Goal: Transaction & Acquisition: Purchase product/service

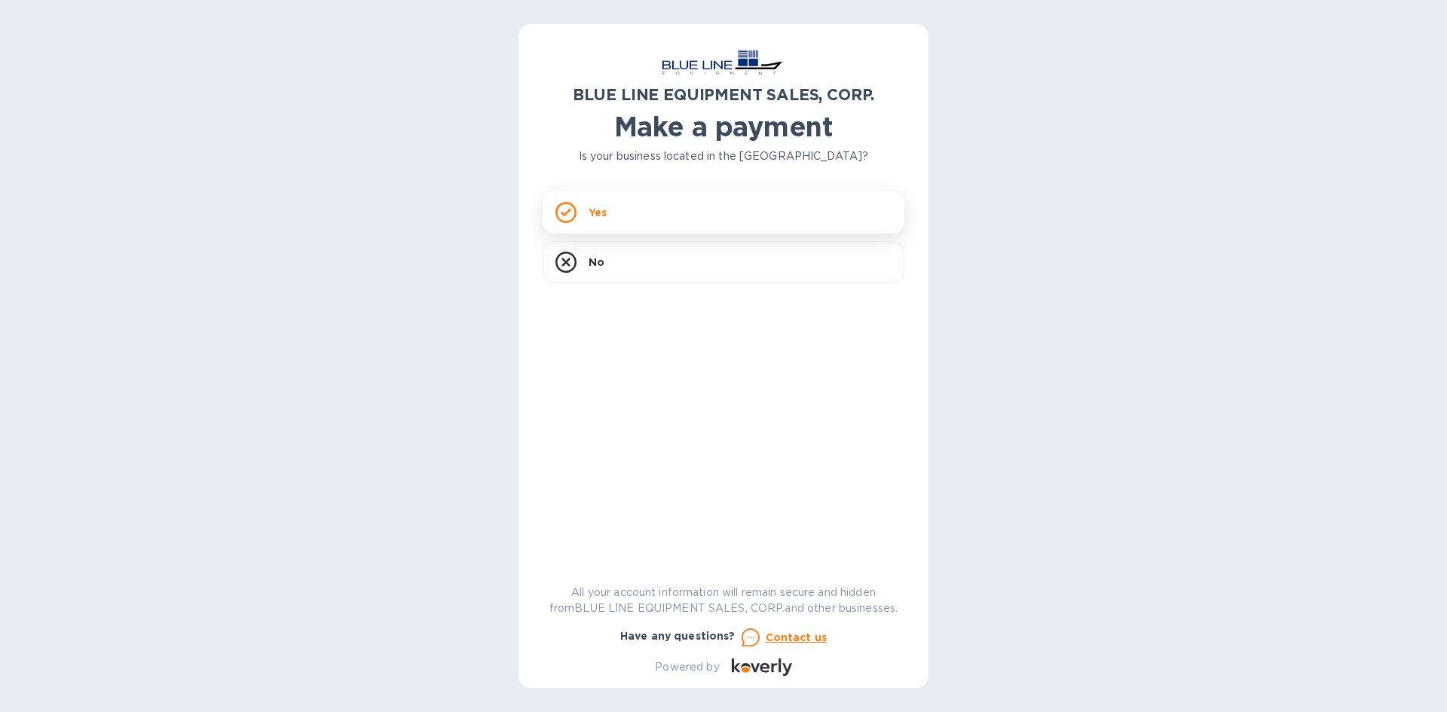
click at [820, 212] on div "Yes" at bounding box center [724, 212] width 362 height 42
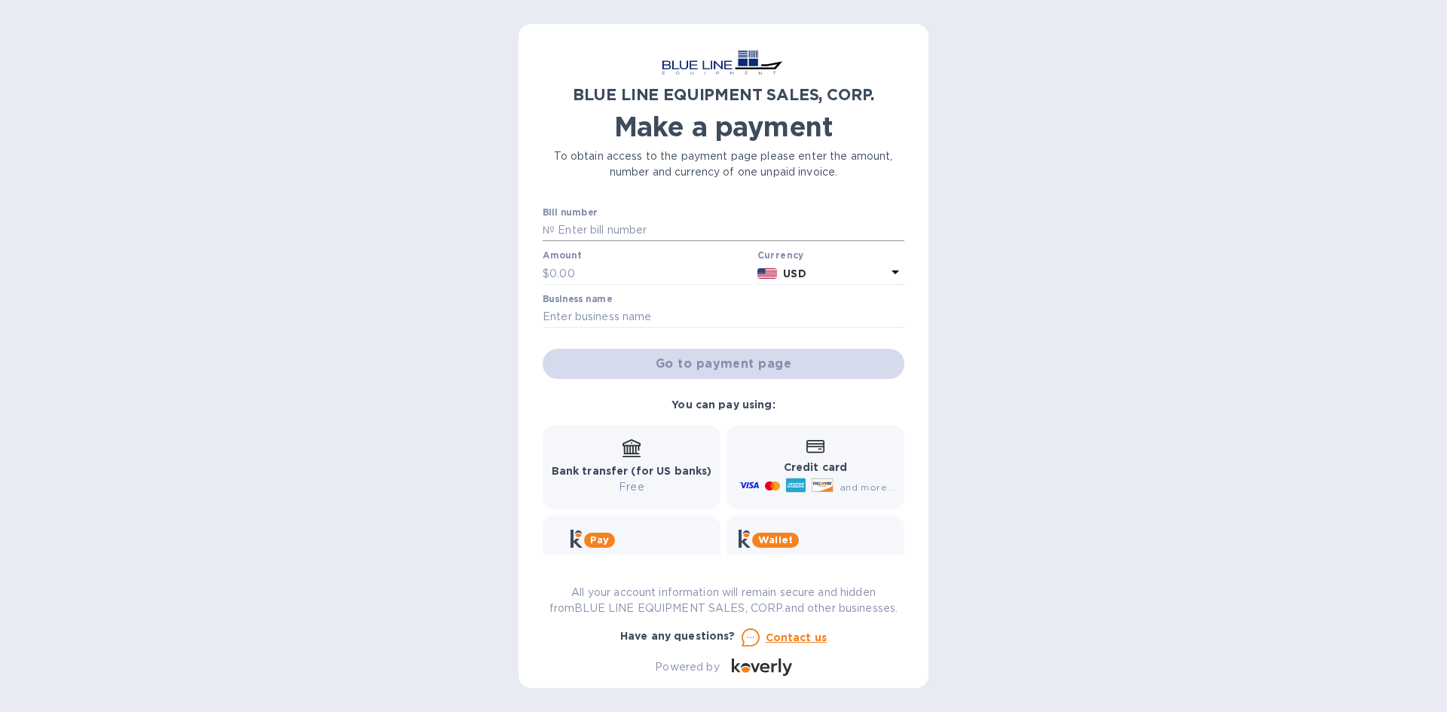
click at [686, 222] on input "text" at bounding box center [730, 230] width 350 height 23
click at [389, 113] on div "BLUE LINE EQUIPMENT SALES, CORP. Make a payment To obtain access to the payment…" at bounding box center [723, 356] width 1447 height 712
click at [443, 139] on div "BLUE LINE EQUIPMENT SALES, CORP. Make a payment To obtain access to the payment…" at bounding box center [723, 356] width 1447 height 712
paste input "I43250933079"
type input "I43250933079"
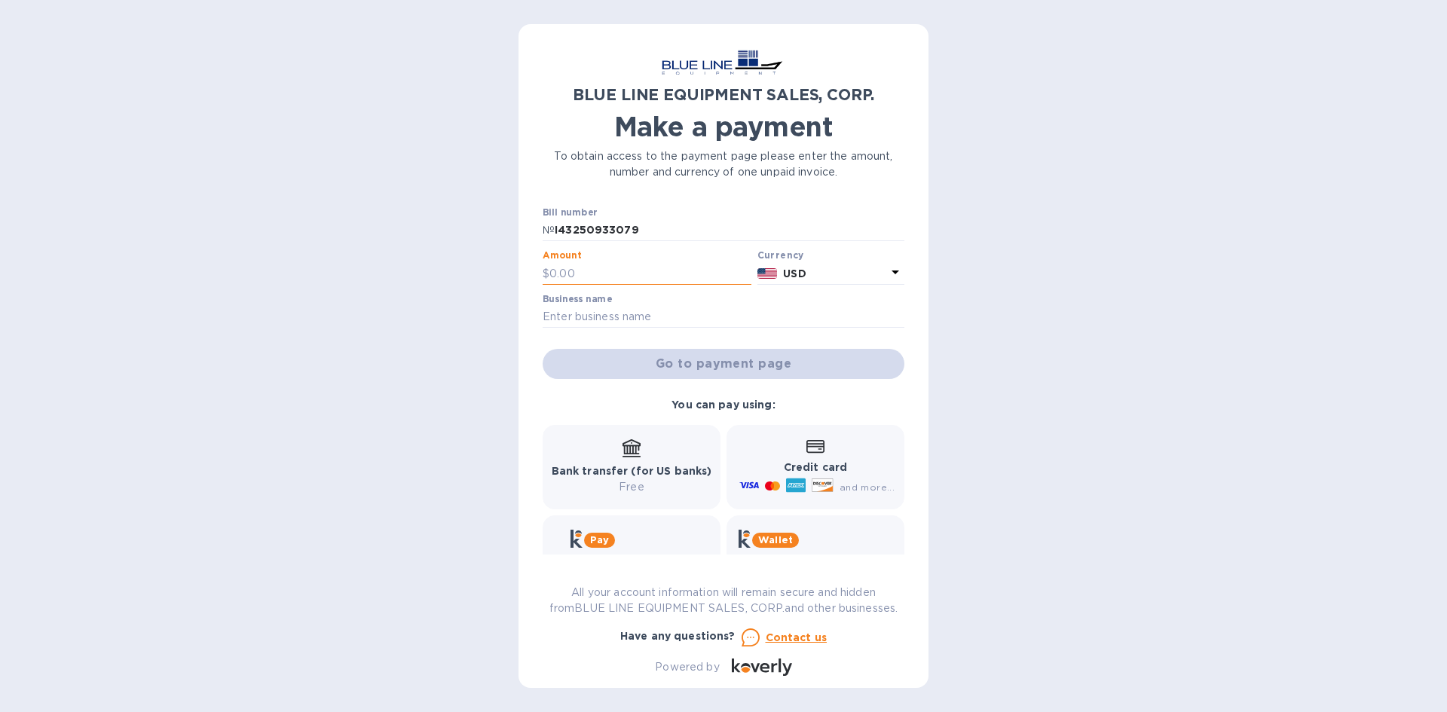
paste input "4,574.25"
type input "4,574.25"
click at [789, 317] on input "text" at bounding box center [724, 317] width 362 height 23
type input "[PERSON_NAME]'s"
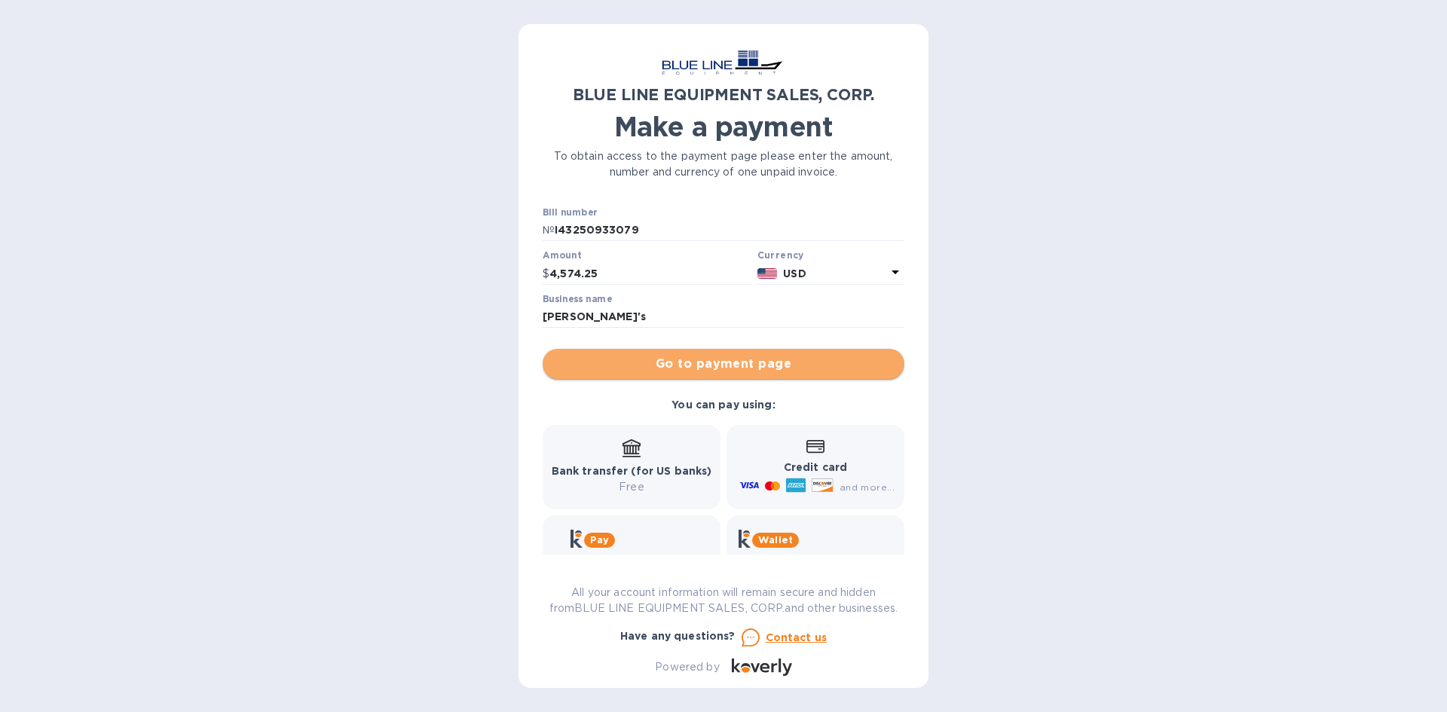
click at [856, 361] on span "Go to payment page" at bounding box center [724, 364] width 338 height 18
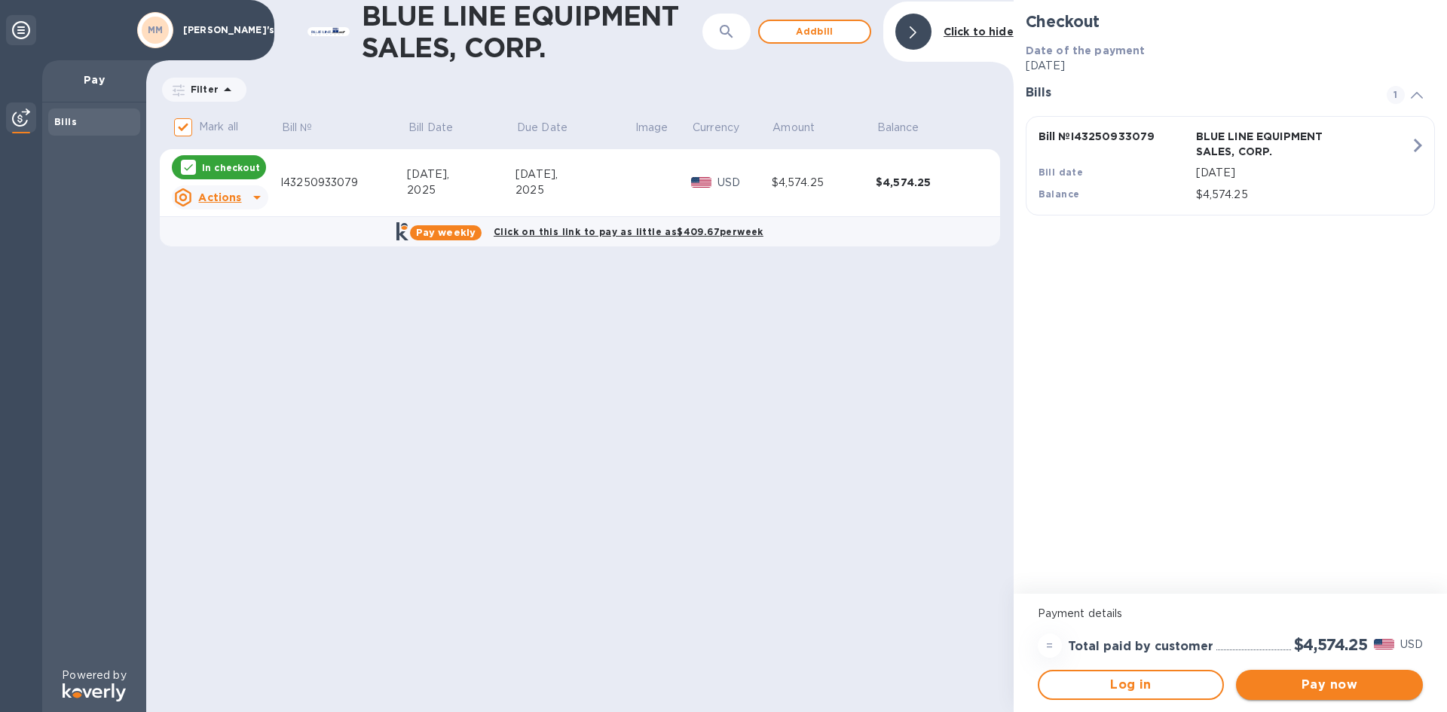
click at [1303, 675] on button "Pay now" at bounding box center [1329, 685] width 187 height 30
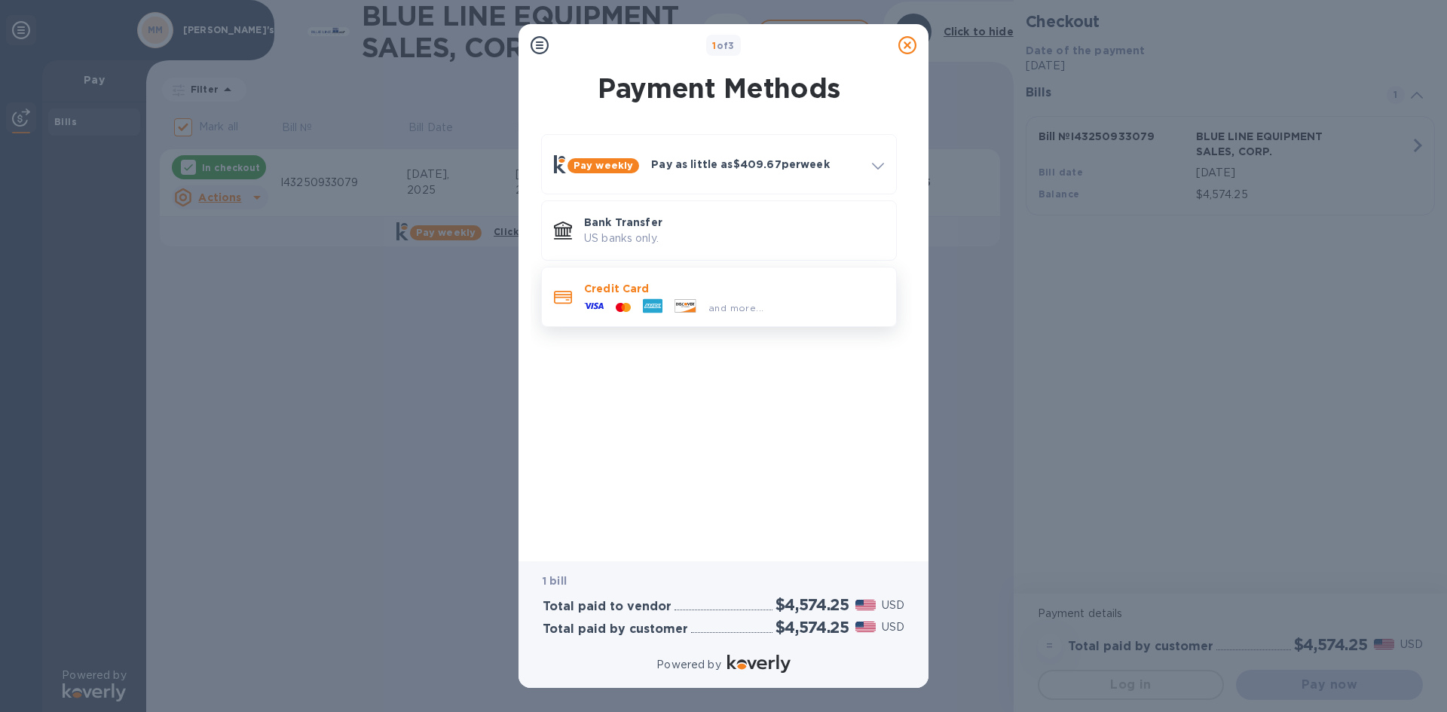
click at [786, 312] on div "and more..." at bounding box center [734, 304] width 300 height 17
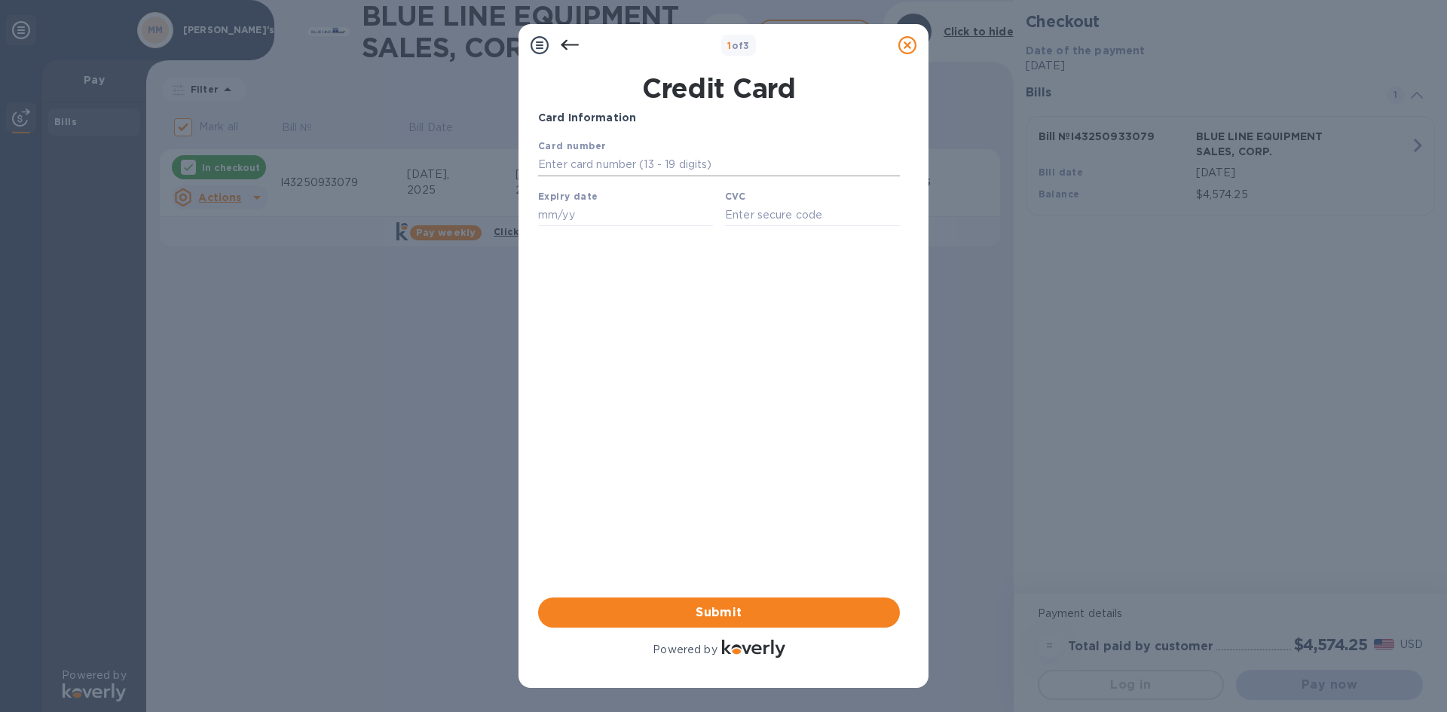
click at [637, 167] on input "text" at bounding box center [719, 165] width 362 height 23
type input "[CREDIT_CARD_NUMBER]"
click at [553, 214] on input "text" at bounding box center [625, 215] width 175 height 23
type input "05/28"
click at [764, 213] on input "text" at bounding box center [812, 215] width 175 height 23
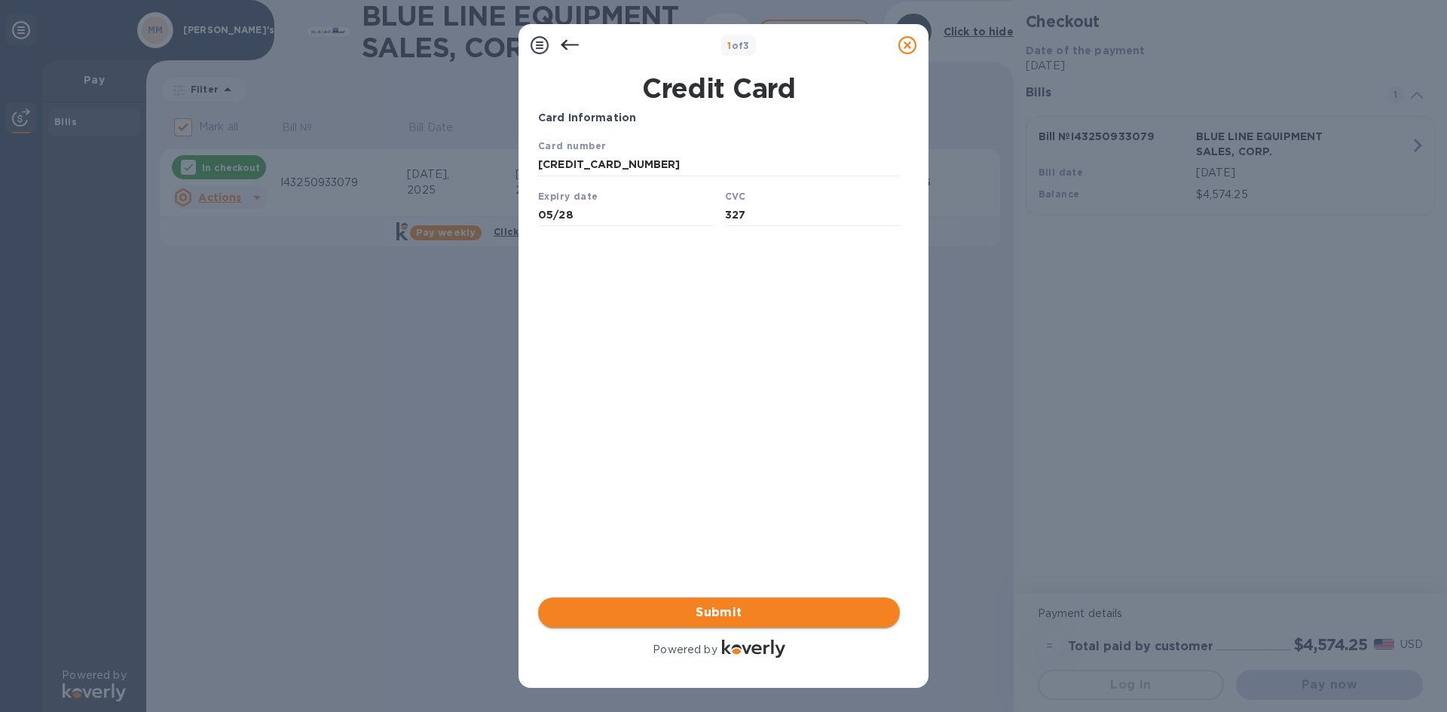
type input "327"
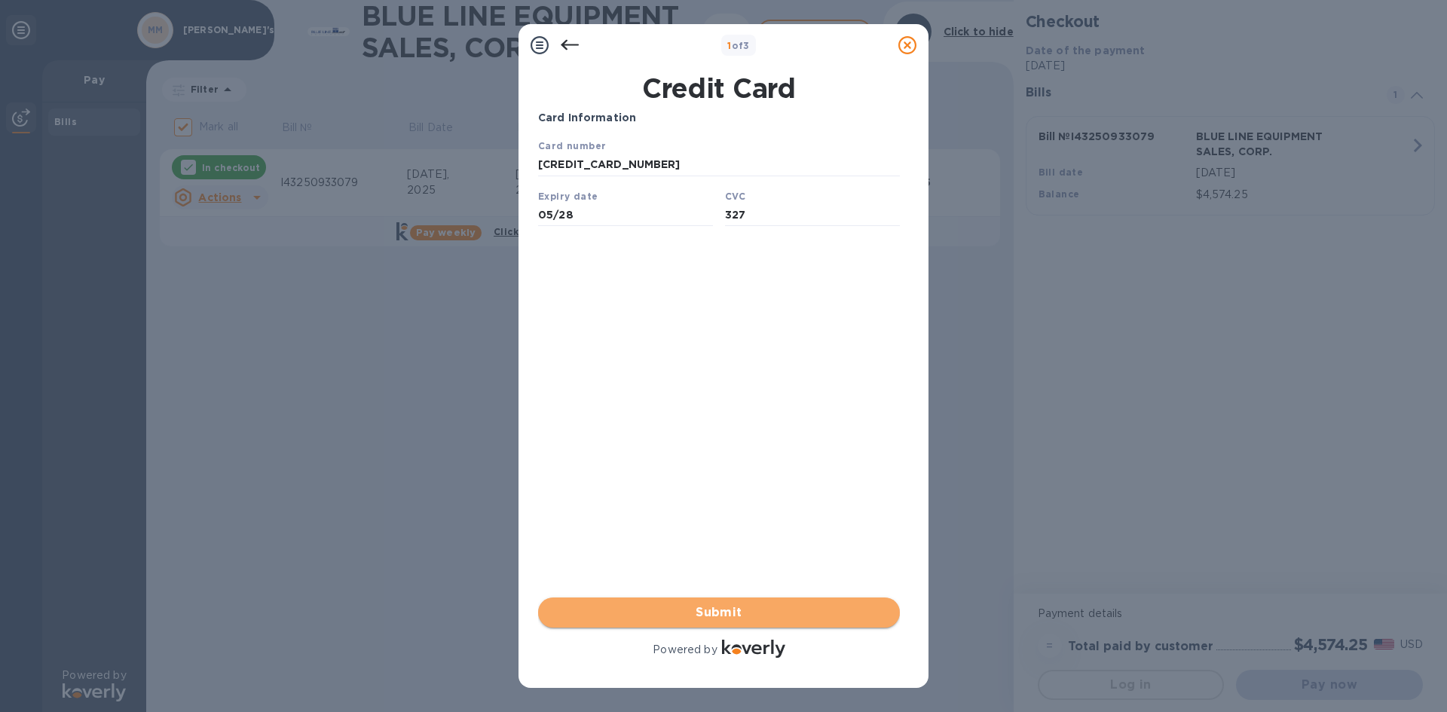
click at [700, 611] on span "Submit" at bounding box center [719, 613] width 338 height 18
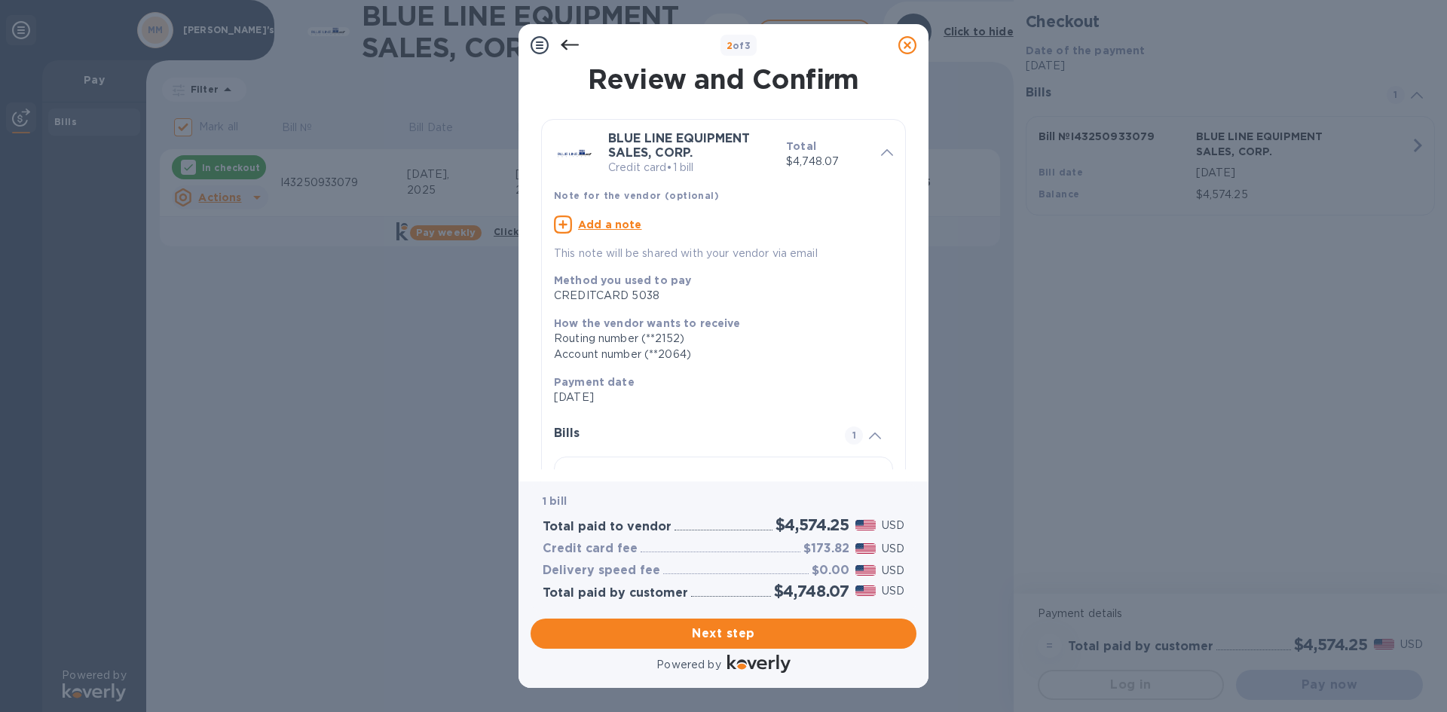
click at [595, 226] on u "Add a note" at bounding box center [610, 225] width 64 height 12
click at [589, 233] on textarea at bounding box center [711, 226] width 315 height 13
paste textarea "4,574.25"
paste textarea "I43250933079"
click at [554, 228] on textarea "INVOICE: I43250933079" at bounding box center [711, 226] width 315 height 13
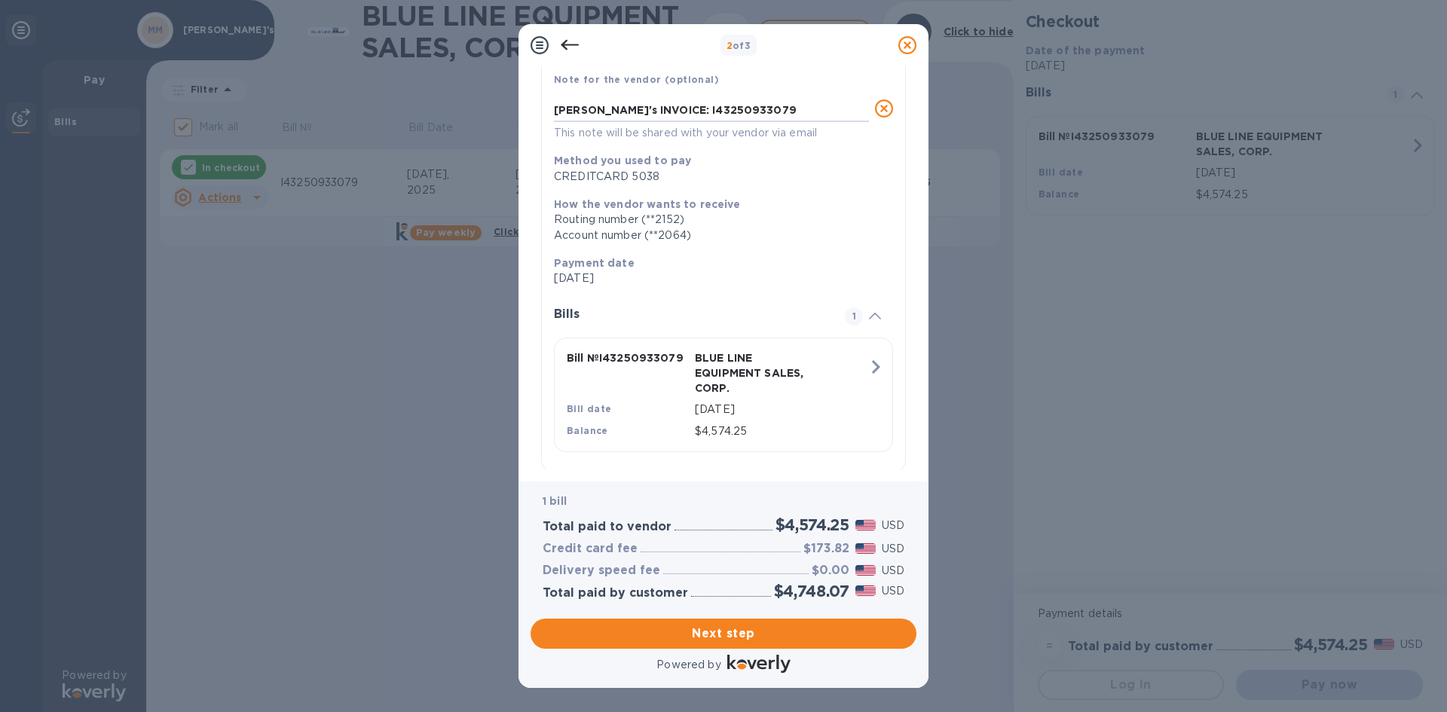
scroll to position [137, 0]
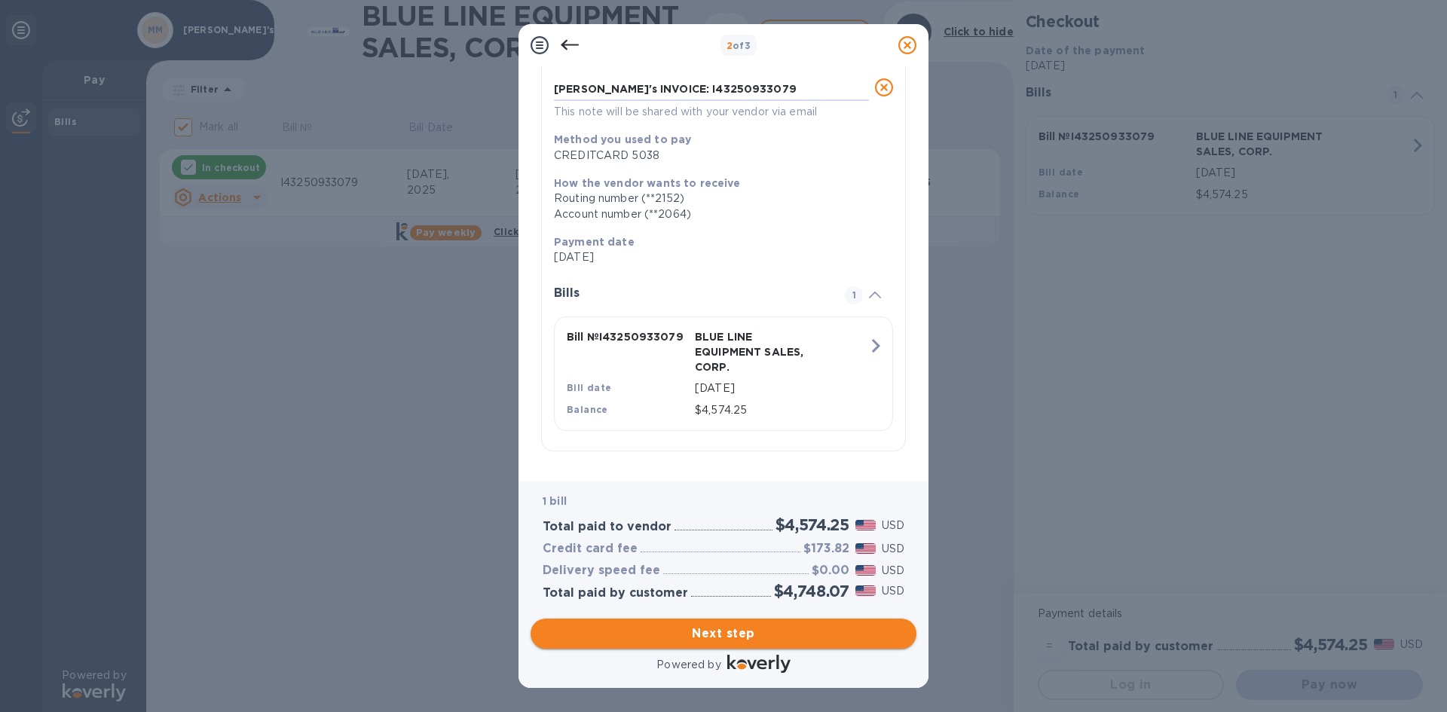
type textarea "[PERSON_NAME]'s INVOICE: I43250933079"
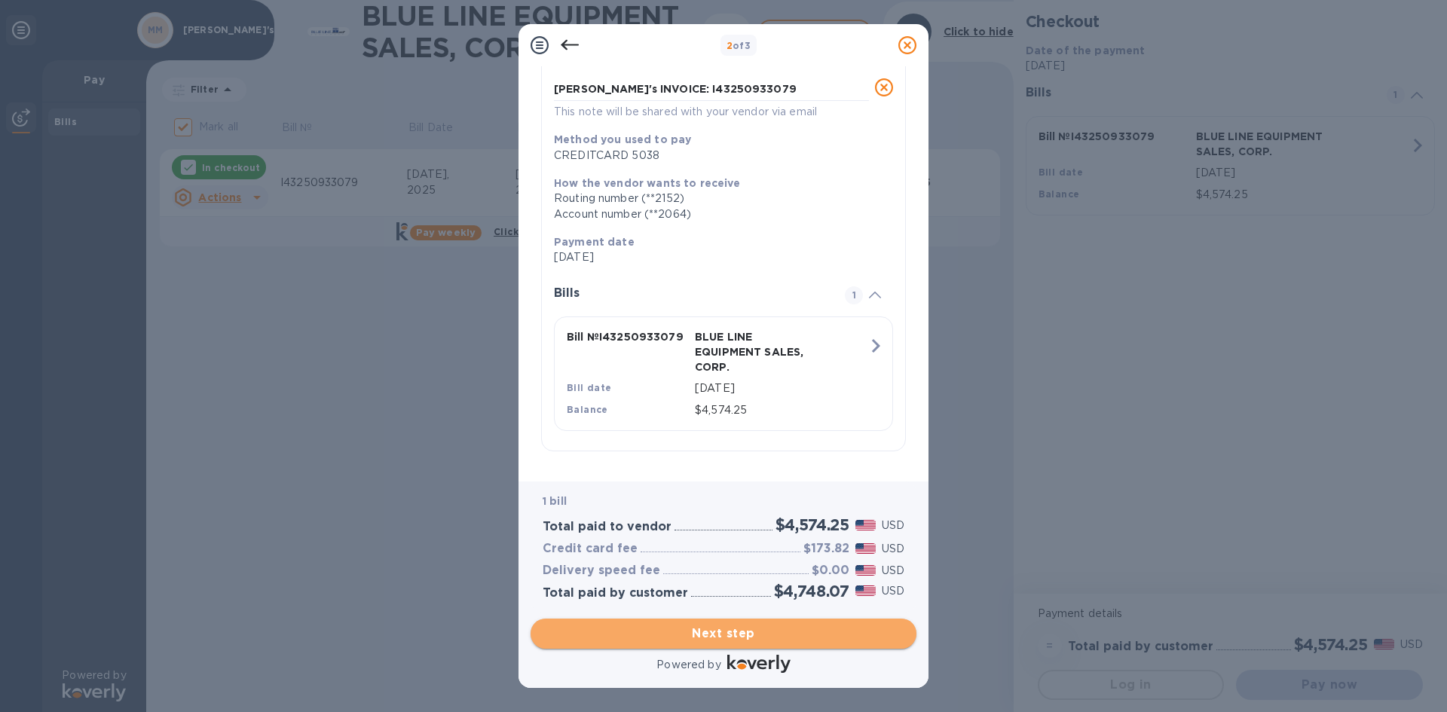
click at [759, 631] on span "Next step" at bounding box center [724, 634] width 362 height 18
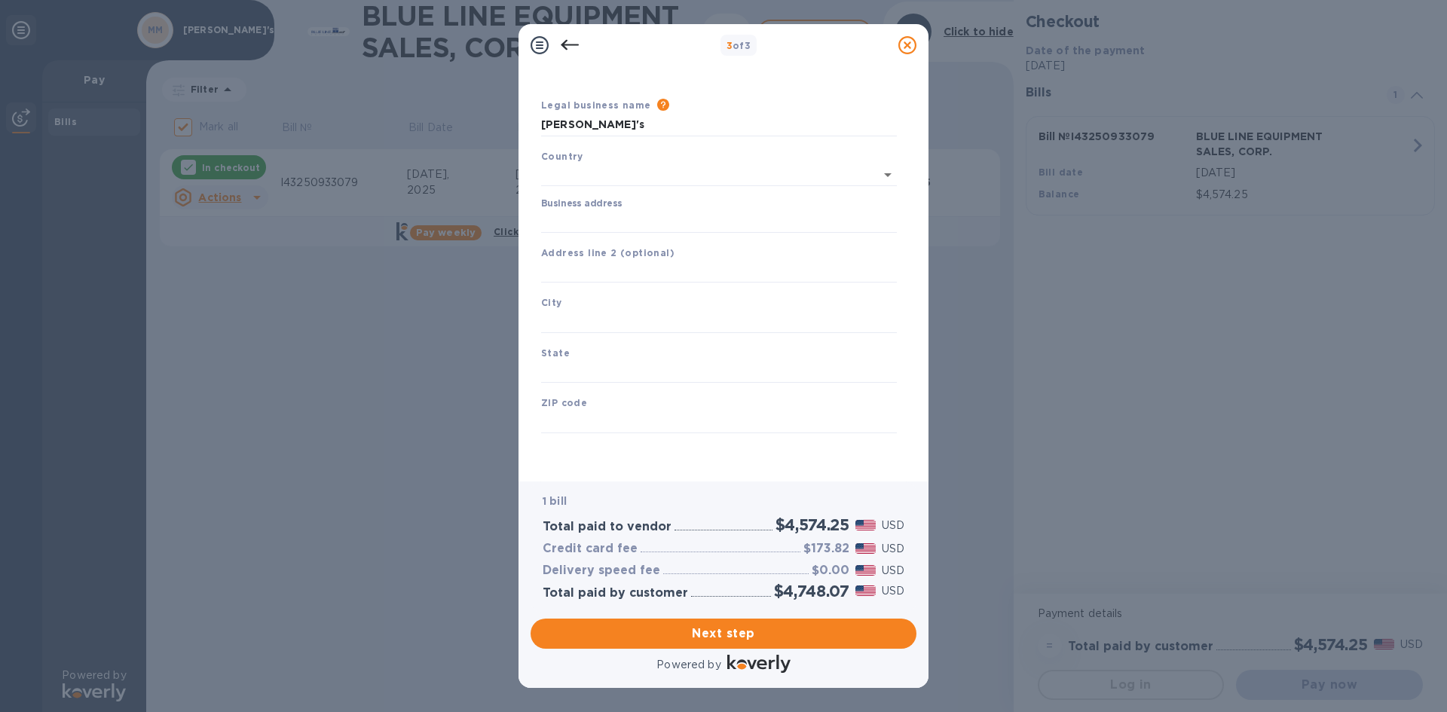
type input "[GEOGRAPHIC_DATA]"
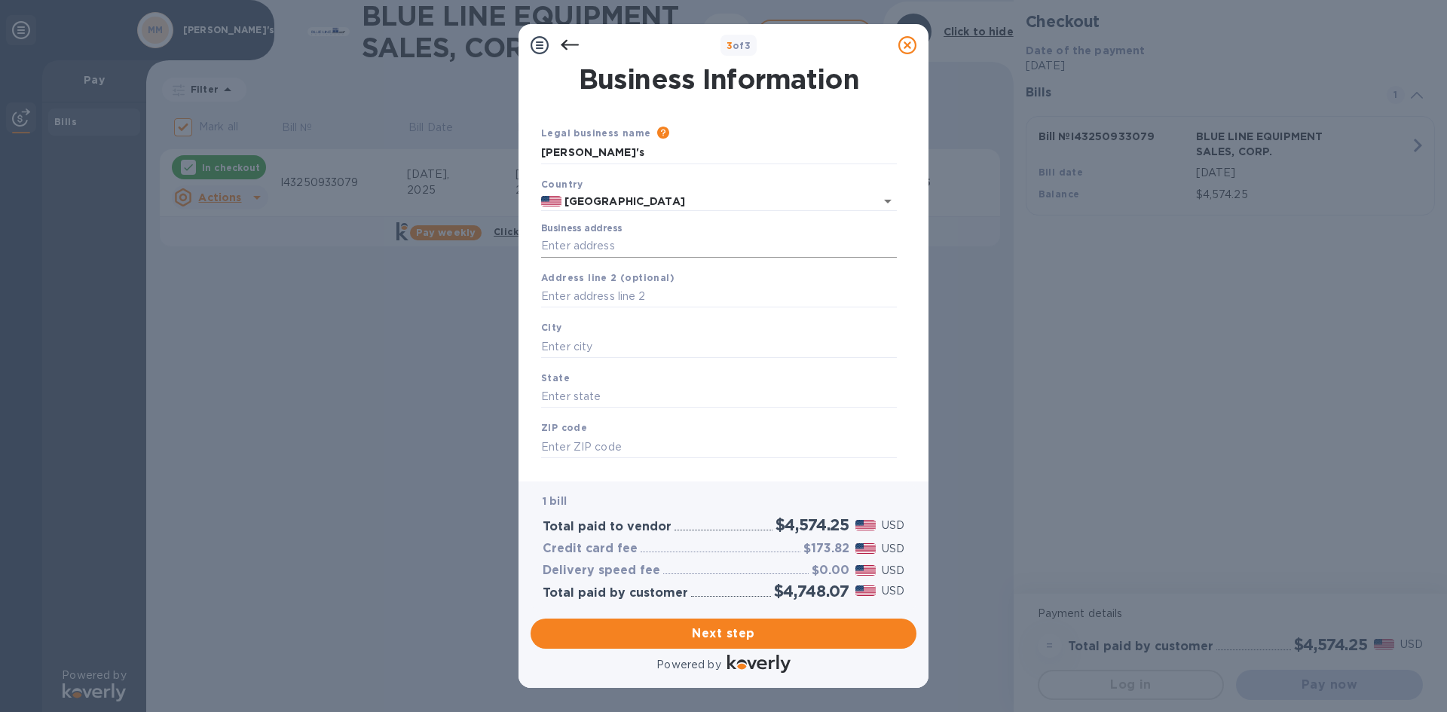
click at [611, 240] on input "Business address" at bounding box center [719, 246] width 356 height 23
type input "1579 Straits Turnpike"
click at [637, 299] on input "text" at bounding box center [719, 297] width 356 height 23
click at [635, 345] on input "text" at bounding box center [719, 346] width 356 height 23
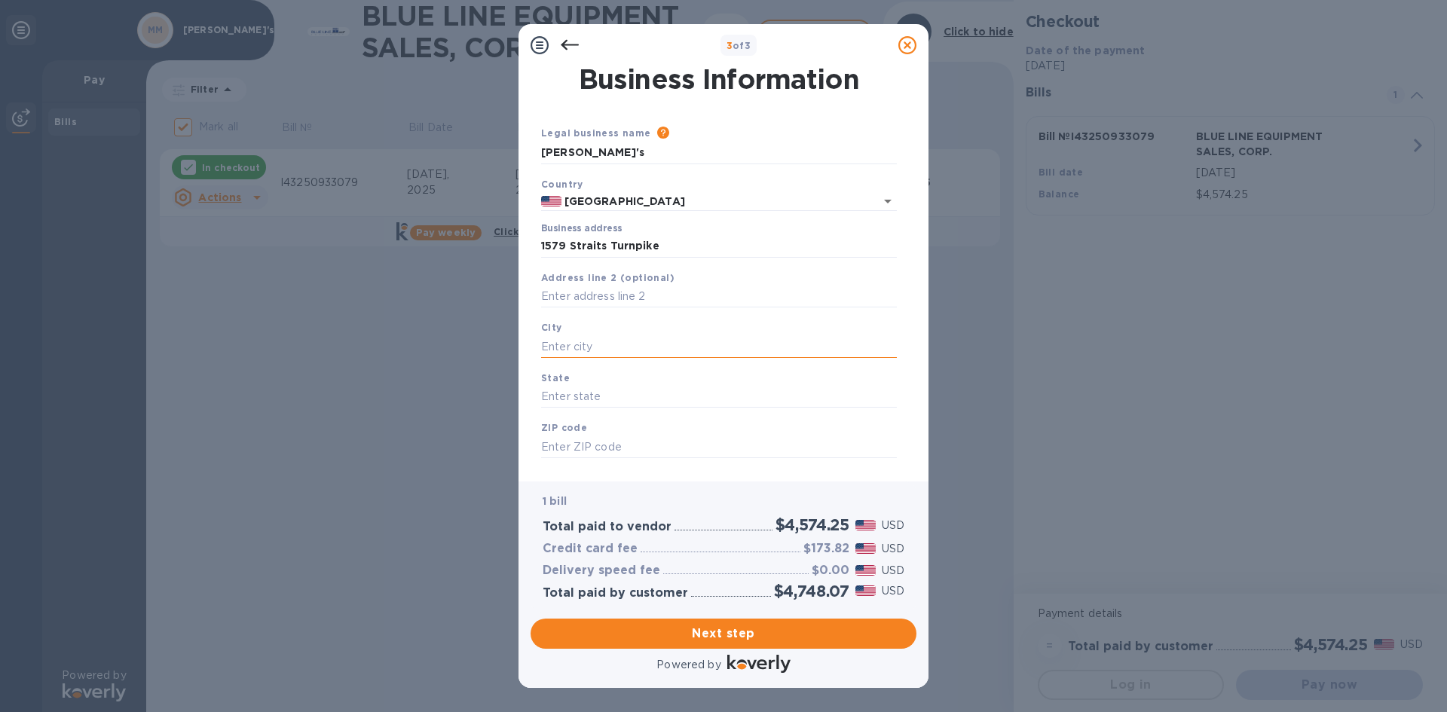
click at [612, 337] on input "text" at bounding box center [719, 346] width 356 height 23
type input "[GEOGRAPHIC_DATA]"
click at [617, 392] on input "text" at bounding box center [719, 397] width 356 height 23
type input "CT"
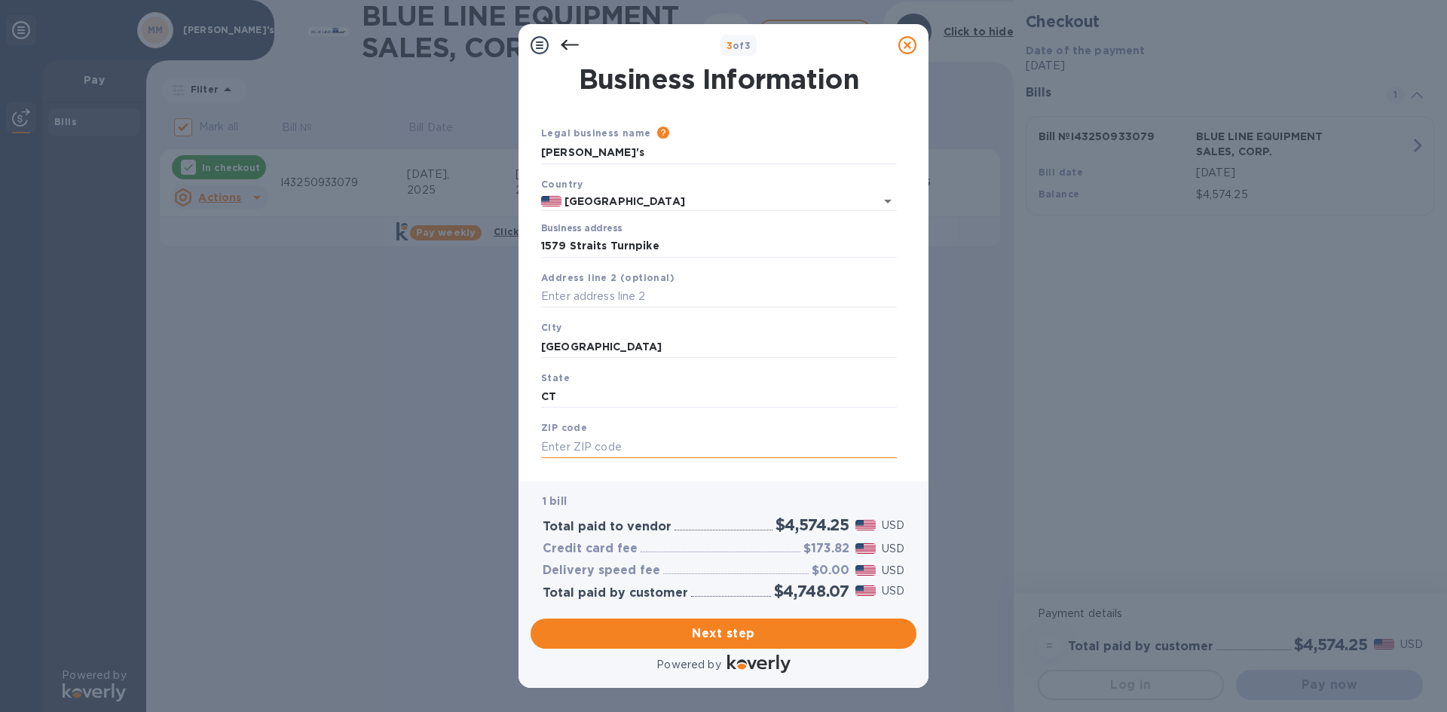
click at [622, 449] on input "text" at bounding box center [719, 447] width 356 height 23
type input "06762"
click at [790, 346] on input "[GEOGRAPHIC_DATA]" at bounding box center [719, 346] width 356 height 23
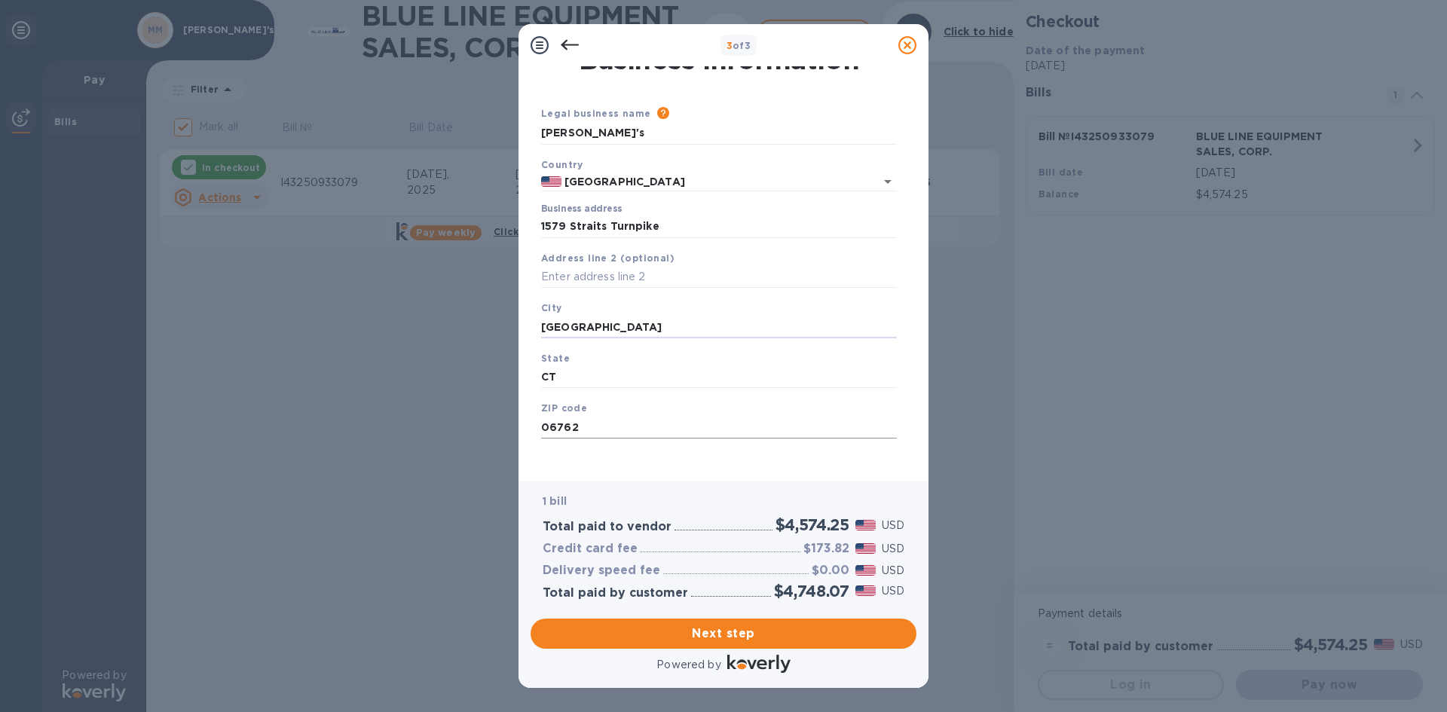
scroll to position [25, 0]
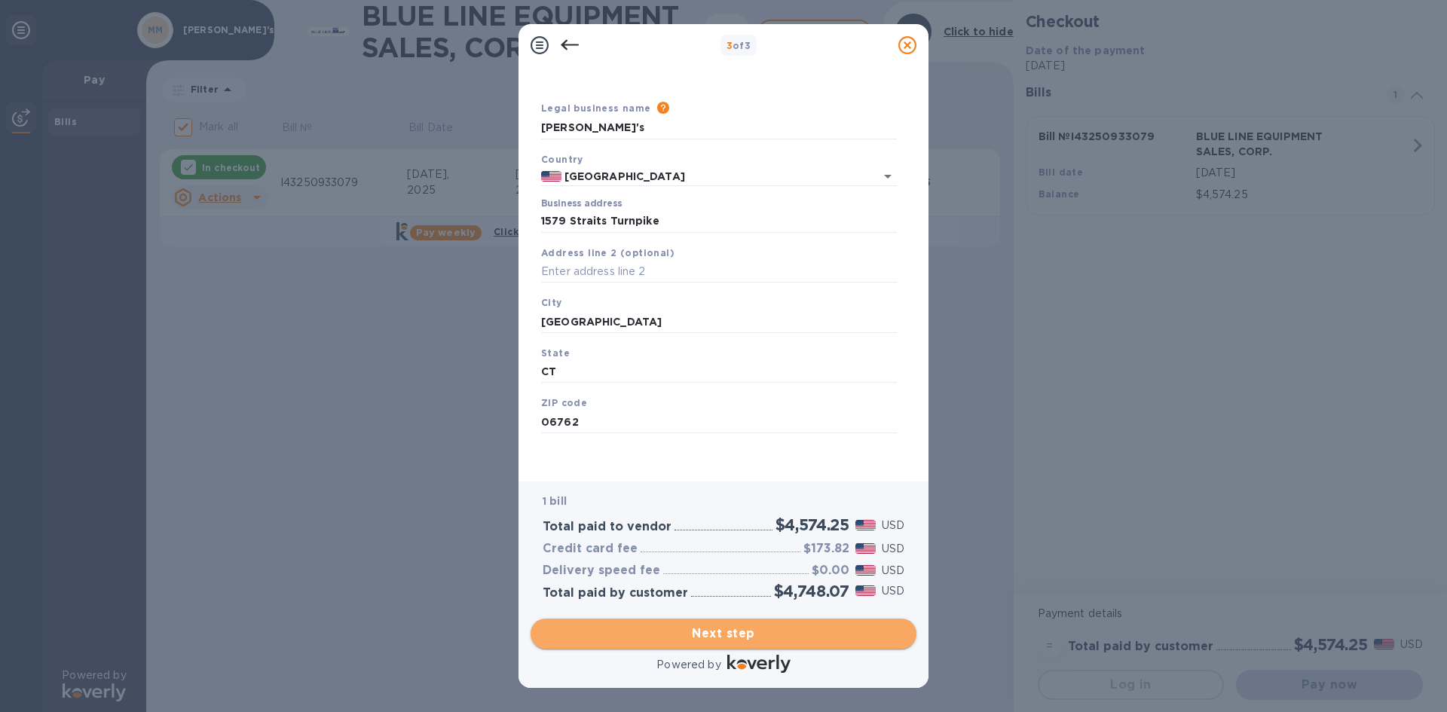
click at [775, 619] on button "Next step" at bounding box center [724, 634] width 386 height 30
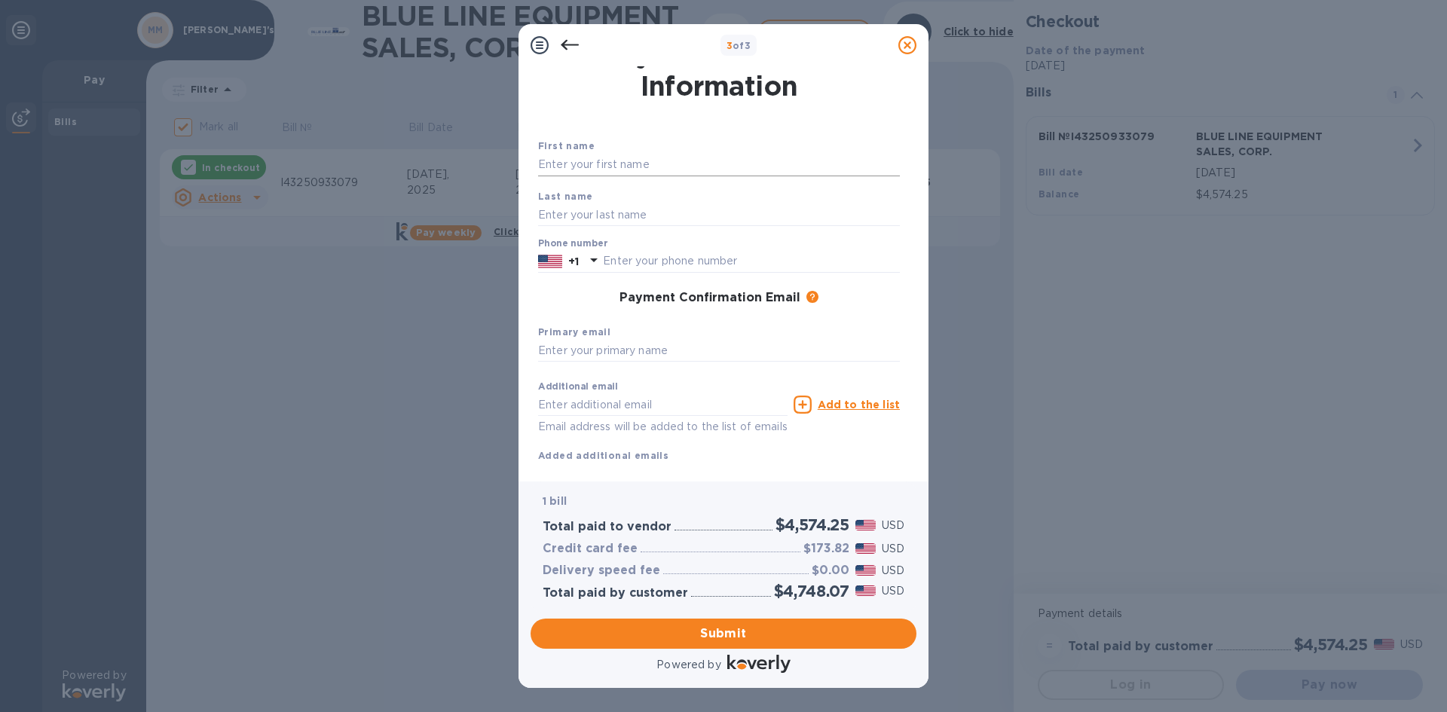
click at [601, 173] on input "text" at bounding box center [719, 165] width 362 height 23
type input "[PERSON_NAME]"
type input "2035861771"
type input "[PERSON_NAME][EMAIL_ADDRESS][DOMAIN_NAME]"
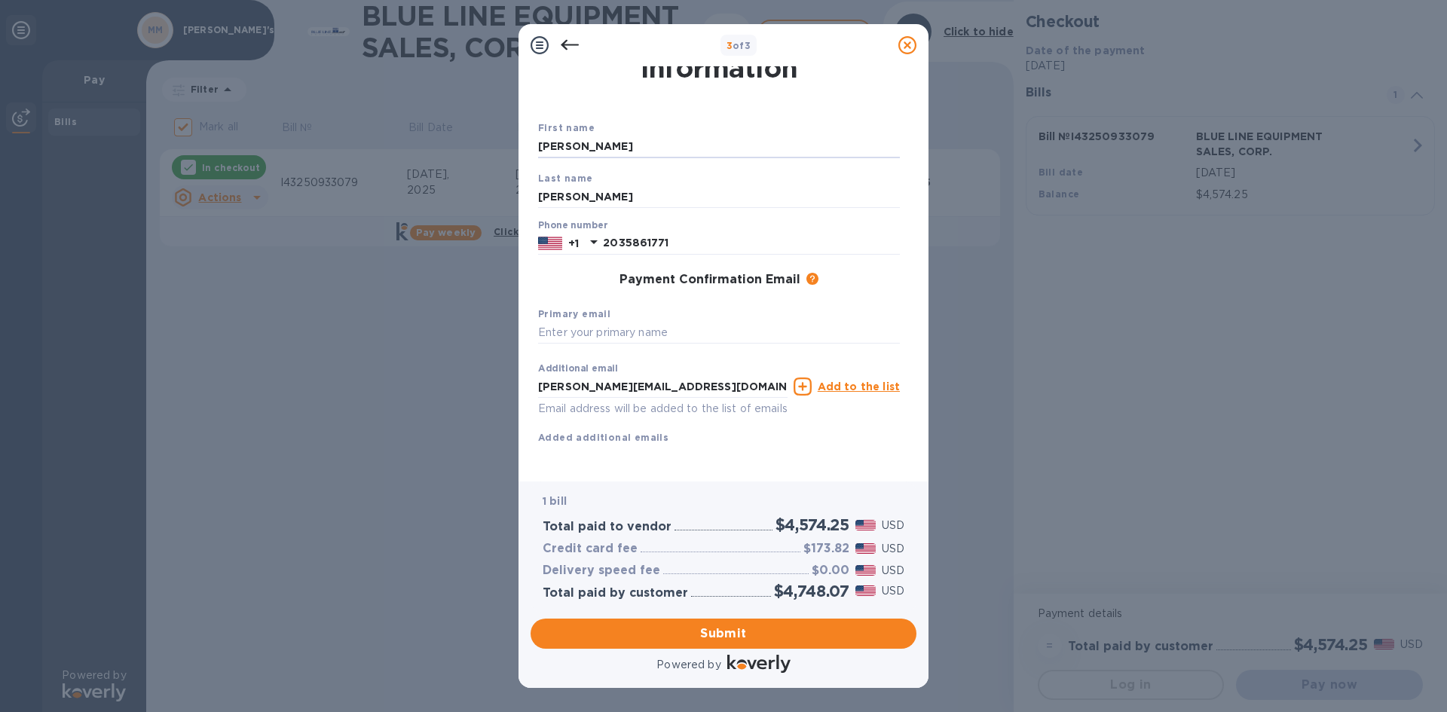
scroll to position [60, 0]
click at [679, 322] on input "text" at bounding box center [719, 333] width 362 height 23
type input "Y"
type input "[PERSON_NAME][EMAIL_ADDRESS][DOMAIN_NAME]"
click at [705, 375] on input "[PERSON_NAME][EMAIL_ADDRESS][DOMAIN_NAME]" at bounding box center [663, 386] width 250 height 23
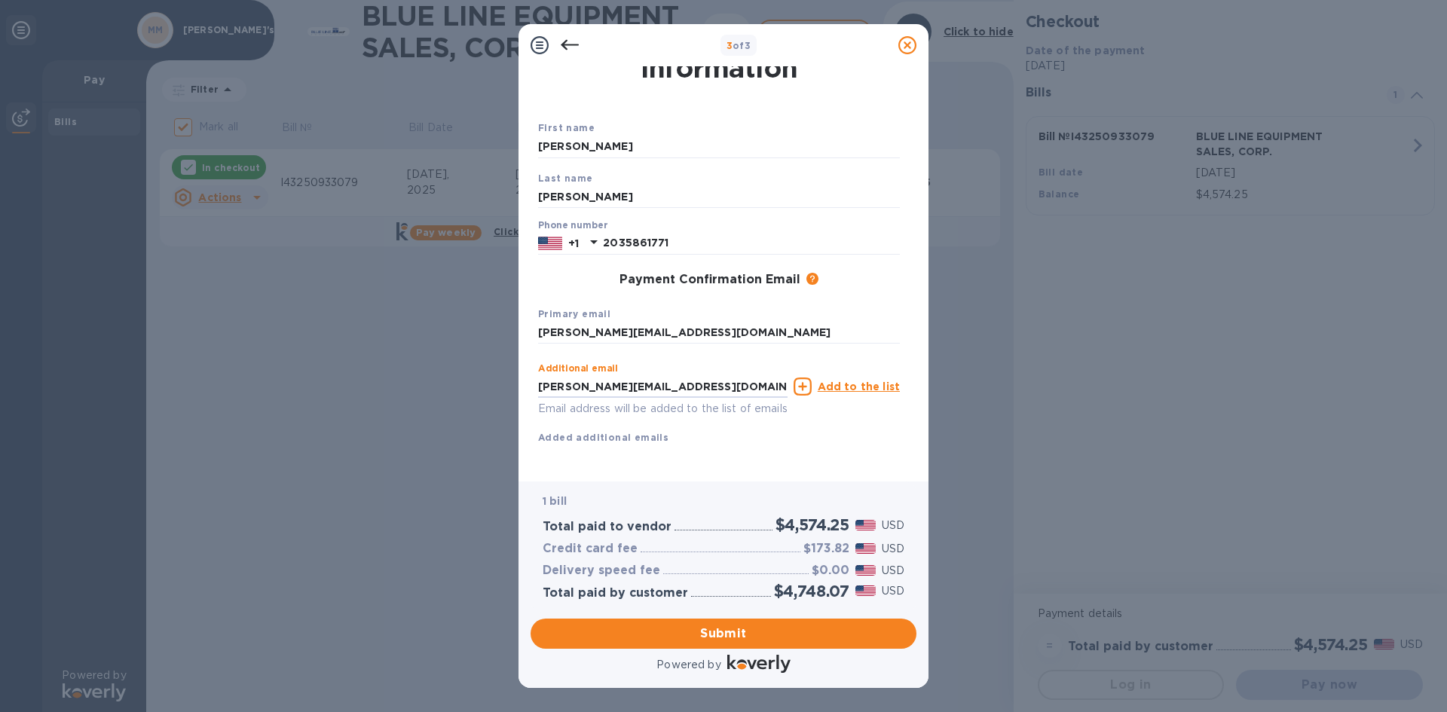
drag, startPoint x: 705, startPoint y: 368, endPoint x: 525, endPoint y: 368, distance: 179.4
click at [525, 368] on div "Payment Contact Information First name [PERSON_NAME] Last name [PERSON_NAME] Ph…" at bounding box center [724, 273] width 410 height 415
click at [660, 427] on div "Additional email Email address will be added to the list of emails Add to the l…" at bounding box center [719, 401] width 362 height 90
click at [690, 638] on span "Submit" at bounding box center [724, 634] width 362 height 18
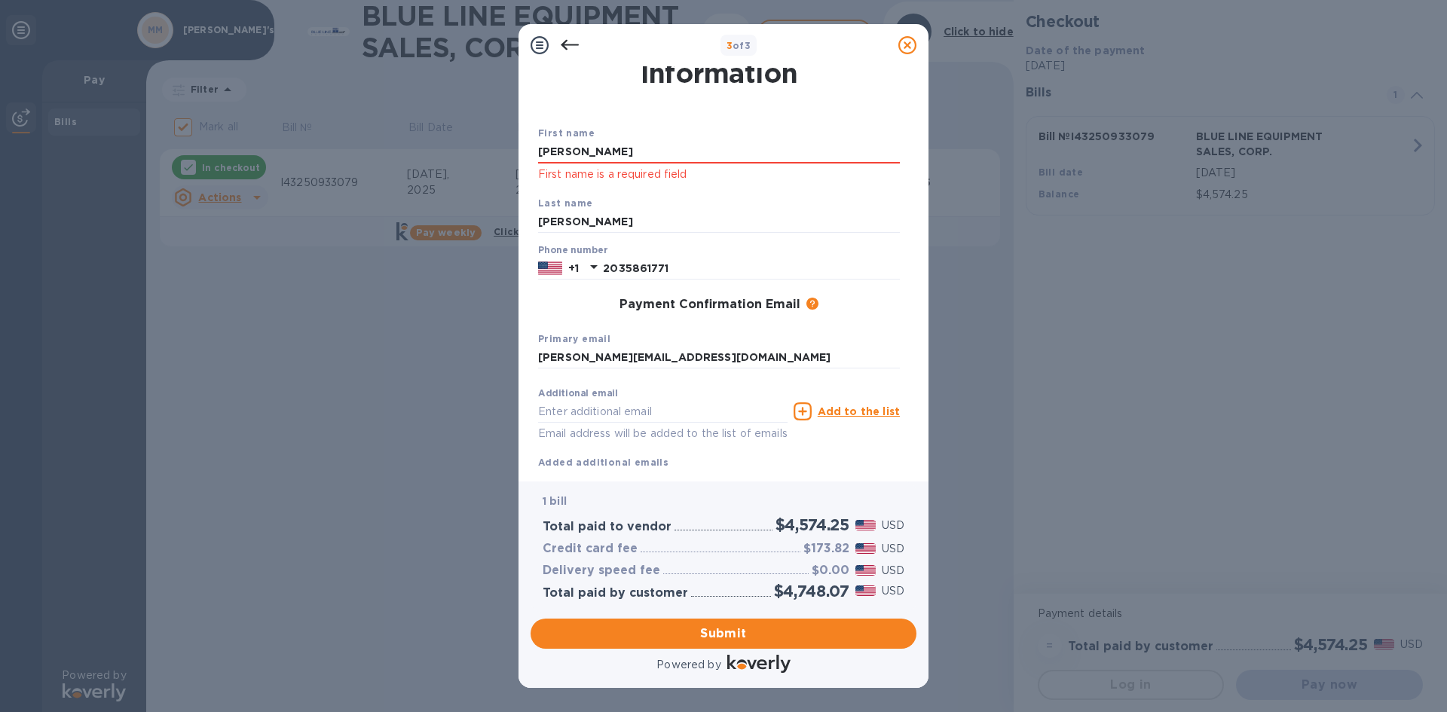
scroll to position [0, 0]
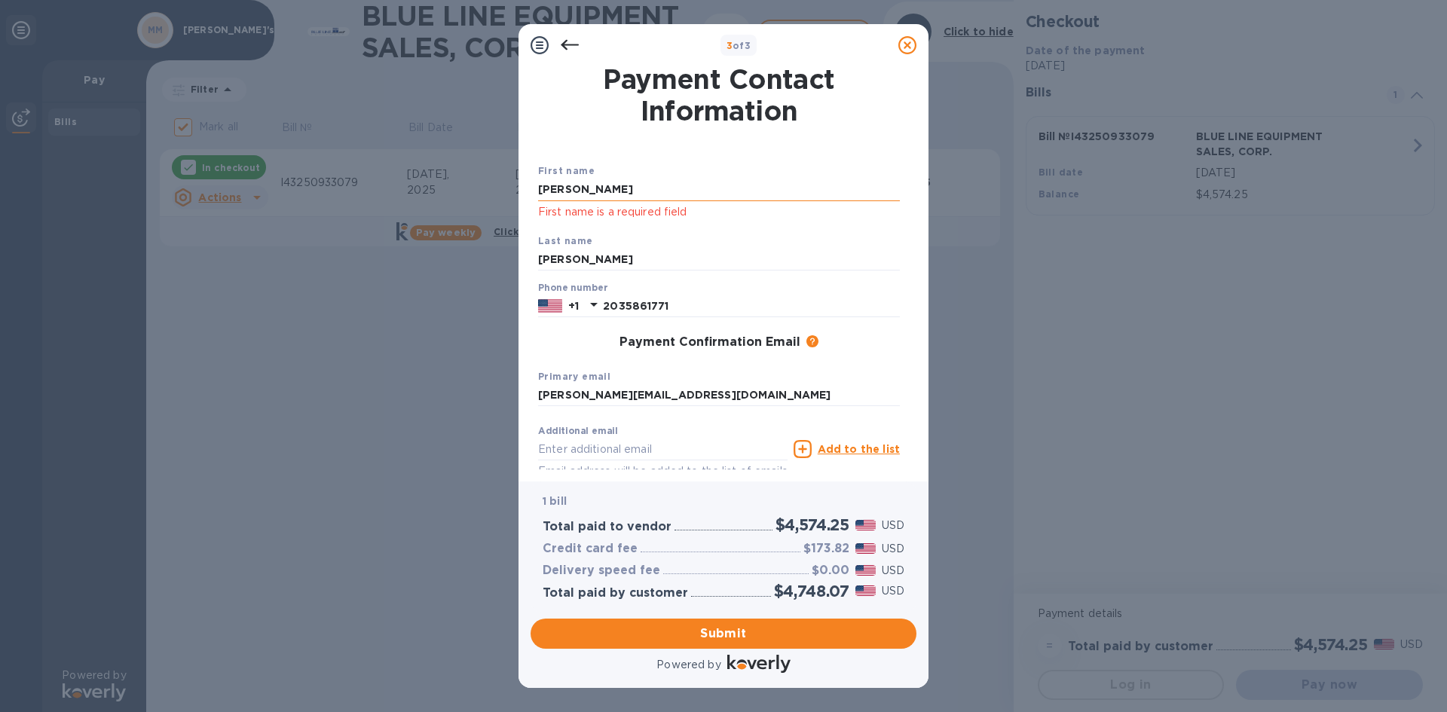
click at [629, 195] on input "[PERSON_NAME]" at bounding box center [719, 190] width 362 height 23
type input "[PERSON_NAME]"
click at [821, 177] on div "First name [PERSON_NAME] First name is a required field" at bounding box center [719, 192] width 374 height 70
click at [834, 213] on p "First name is a required field" at bounding box center [719, 212] width 362 height 17
click at [692, 628] on span "Submit" at bounding box center [724, 634] width 362 height 18
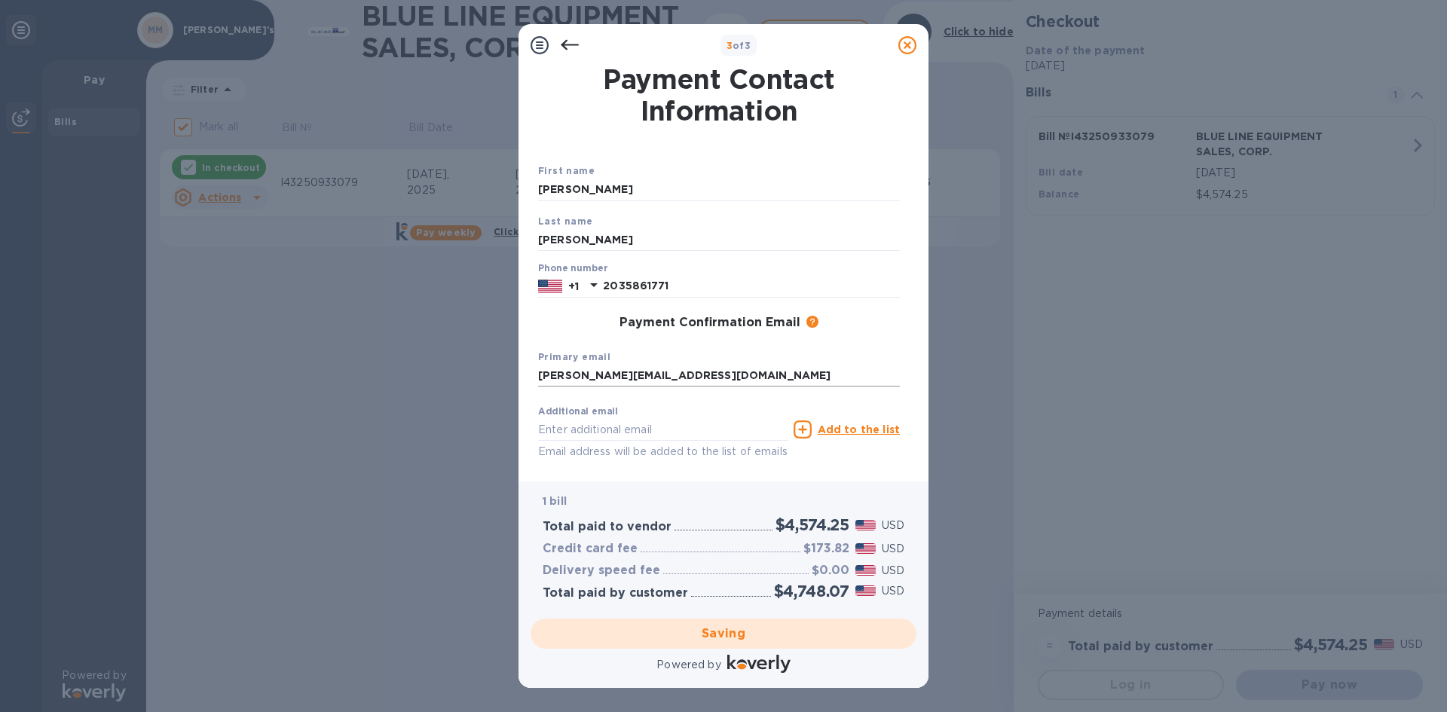
checkbox input "false"
